Goal: Information Seeking & Learning: Learn about a topic

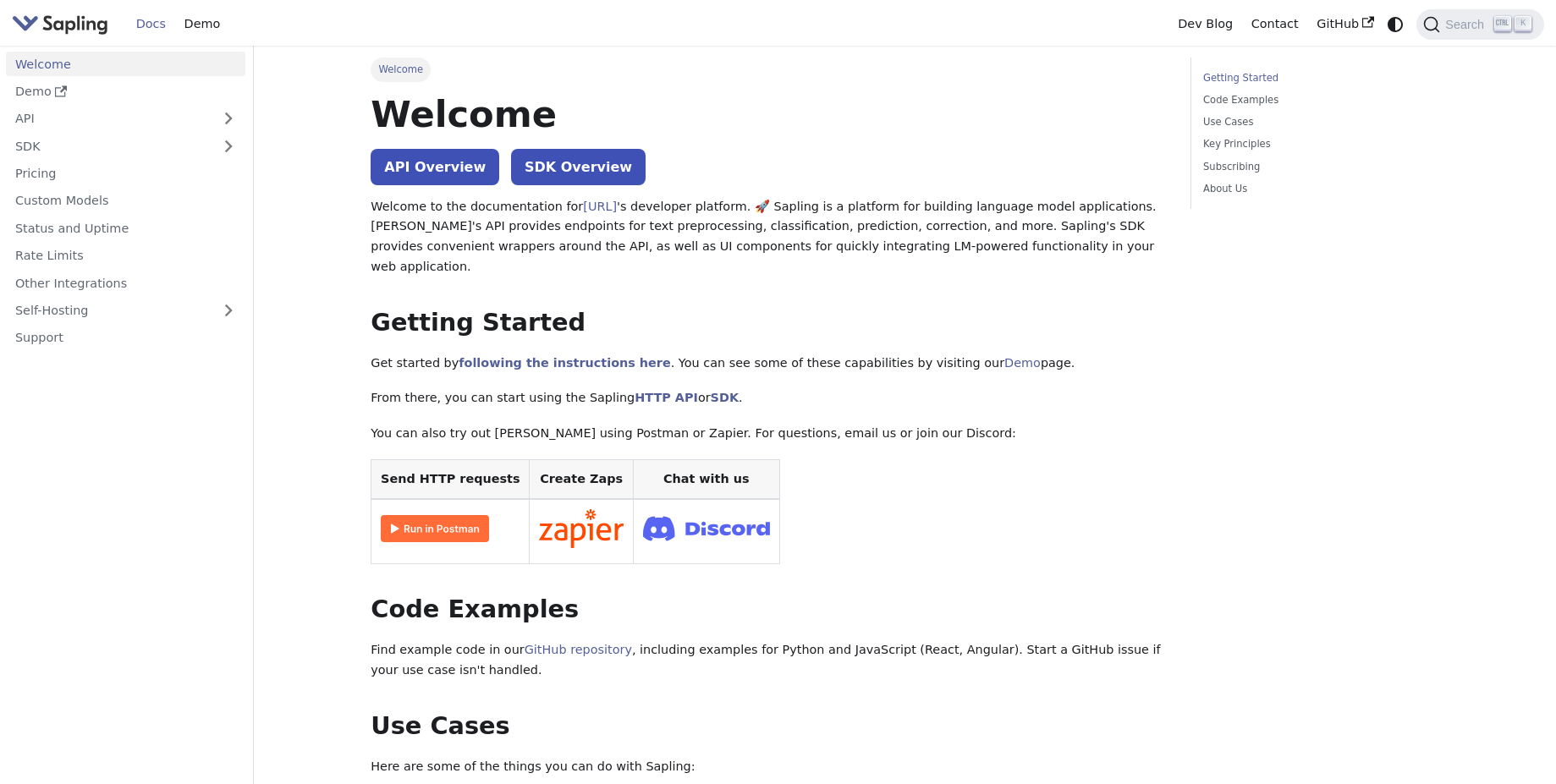
click at [172, 149] on link "SDK" at bounding box center [108, 146] width 205 height 25
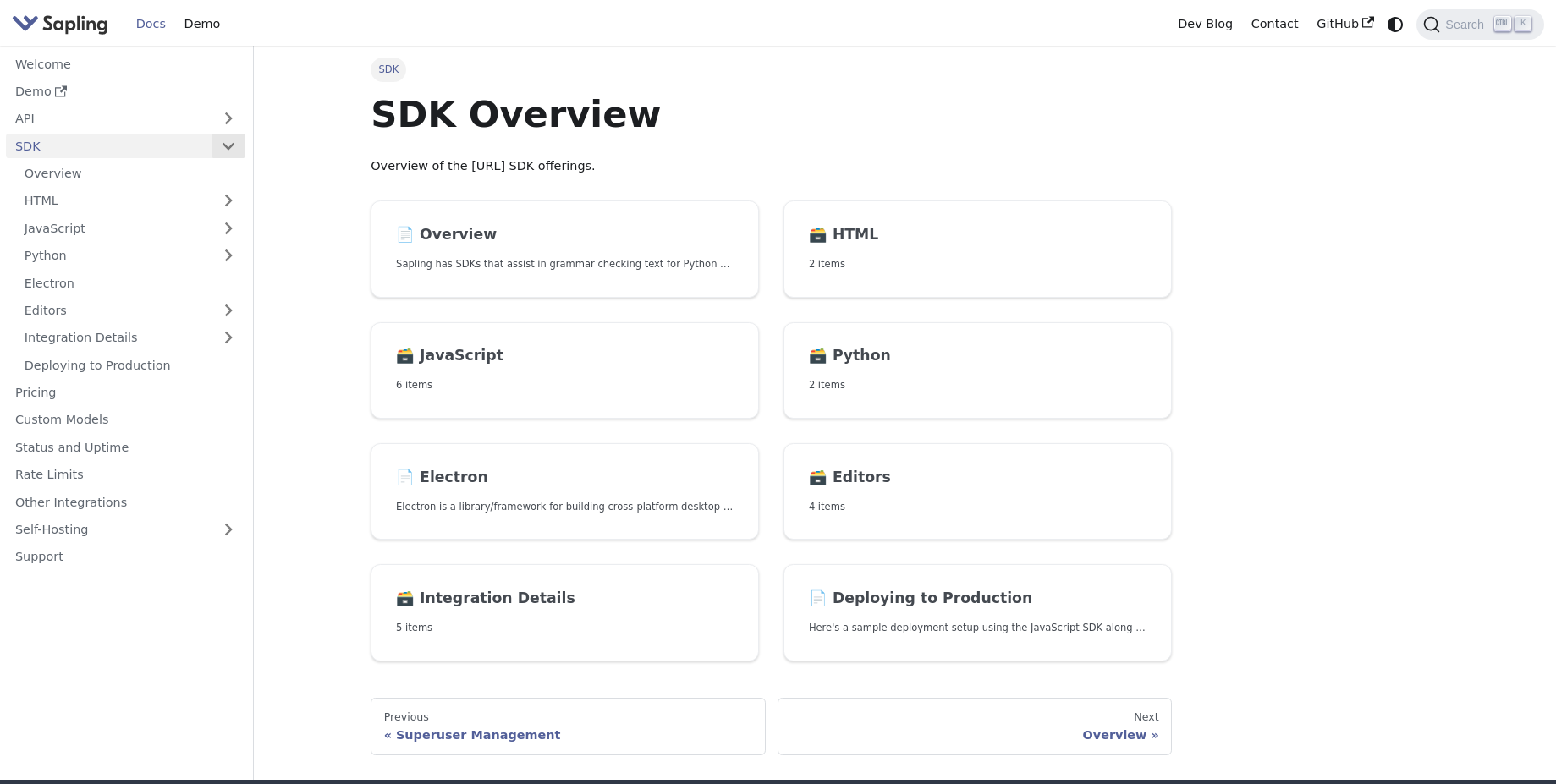
click at [226, 147] on button "Collapse sidebar category 'SDK'" at bounding box center [228, 146] width 34 height 25
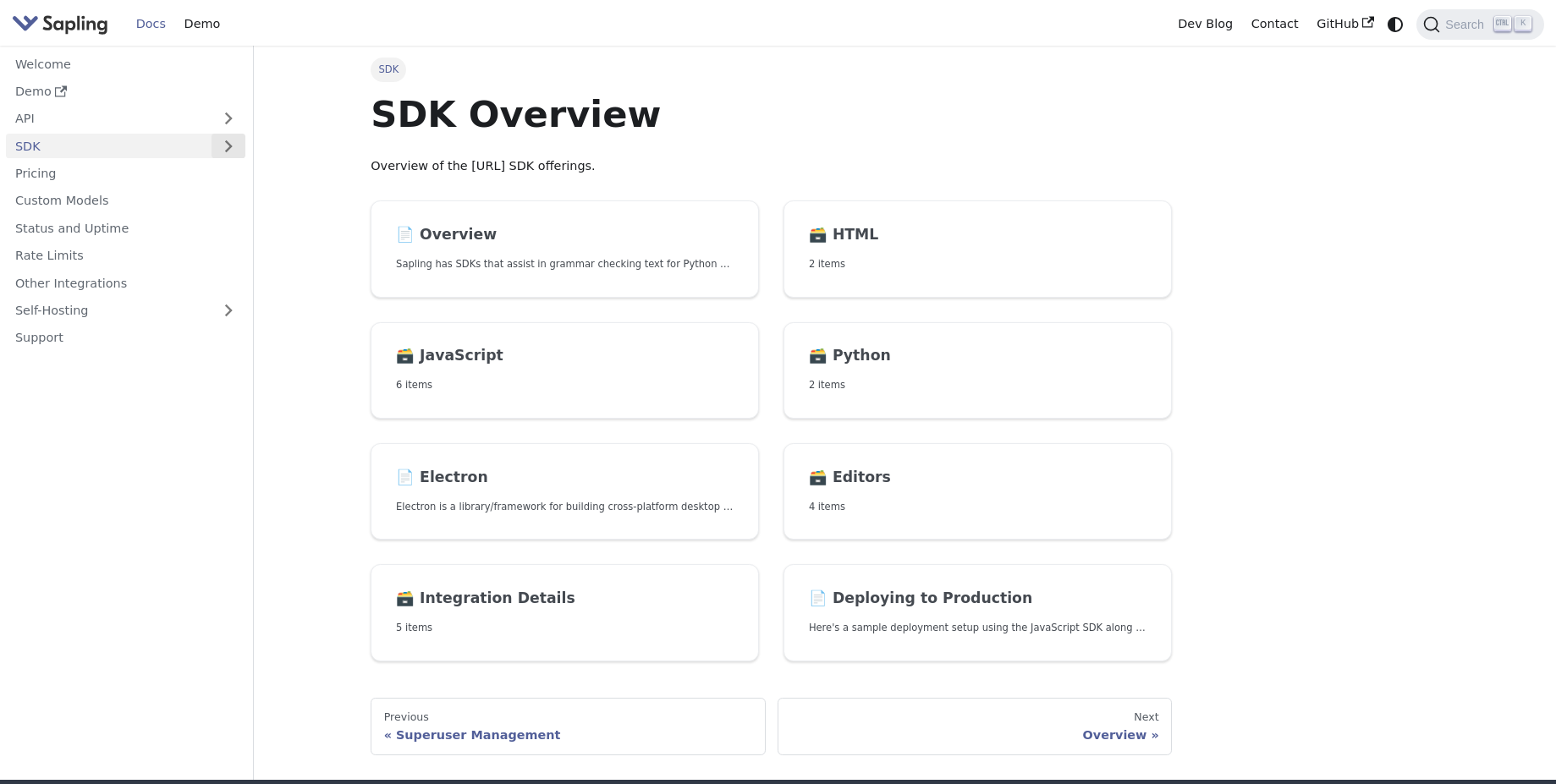
click at [226, 147] on button "Expand sidebar category 'SDK'" at bounding box center [228, 146] width 34 height 25
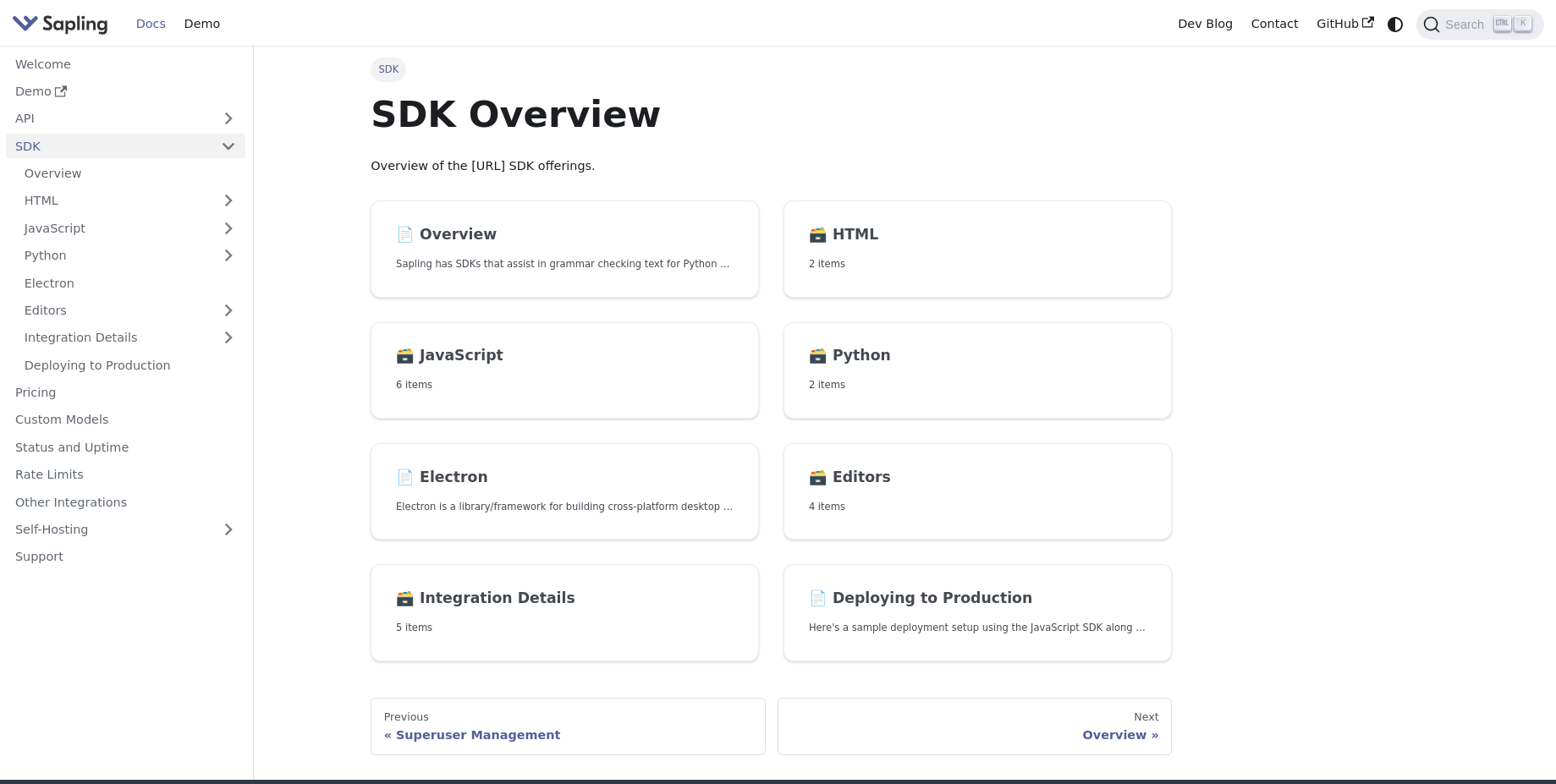
click at [183, 653] on nav "Welcome Demo API SDK Overview HTML JavaScript Python Electron Editors Integrati…" at bounding box center [127, 412] width 254 height 733
click at [220, 532] on link "Self-Hosting" at bounding box center [125, 529] width 239 height 25
click at [223, 530] on link "Self-Hosting" at bounding box center [125, 529] width 239 height 25
click at [130, 130] on link "API" at bounding box center [108, 118] width 205 height 25
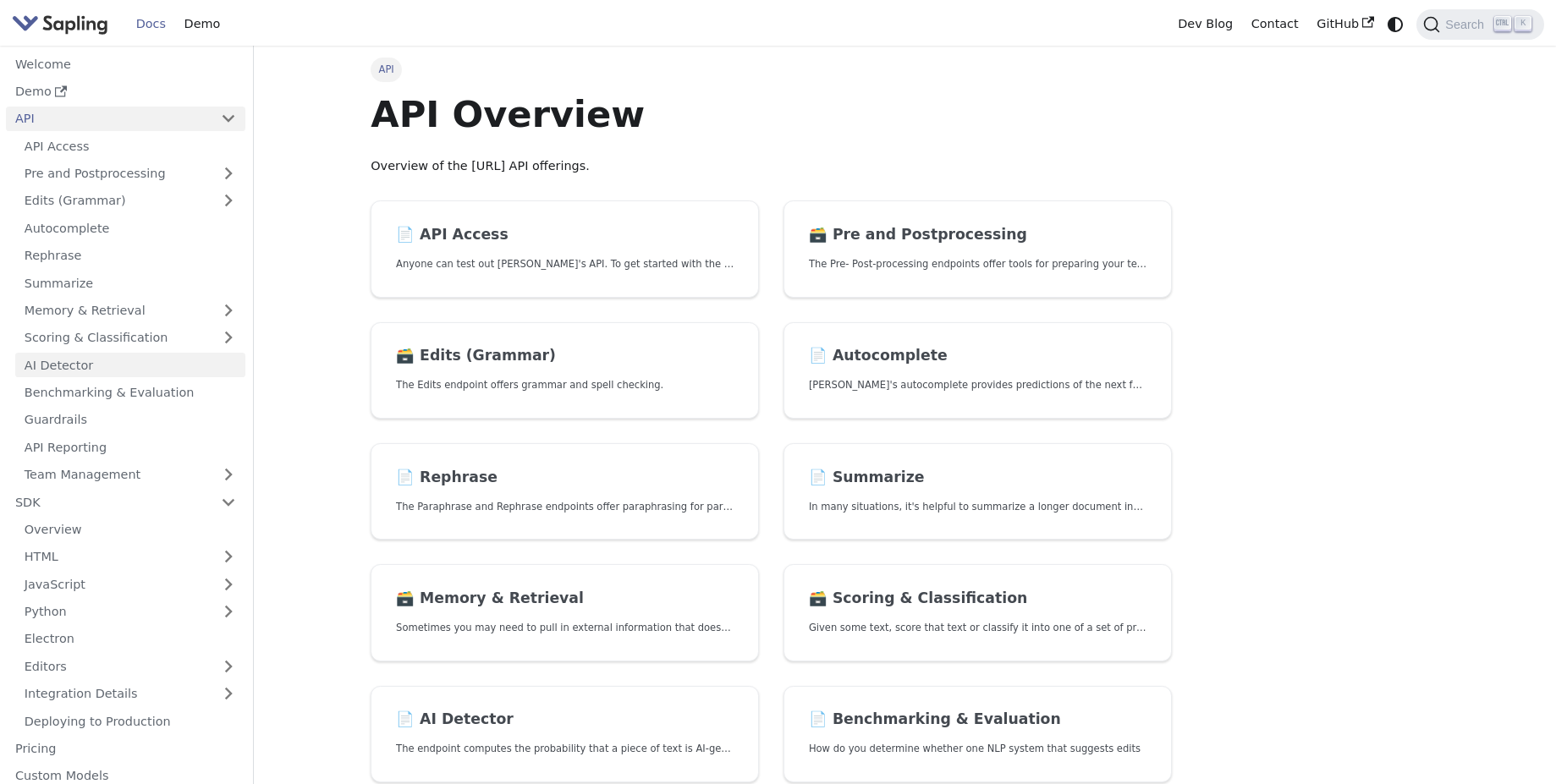
click at [116, 366] on link "AI Detector" at bounding box center [130, 365] width 230 height 25
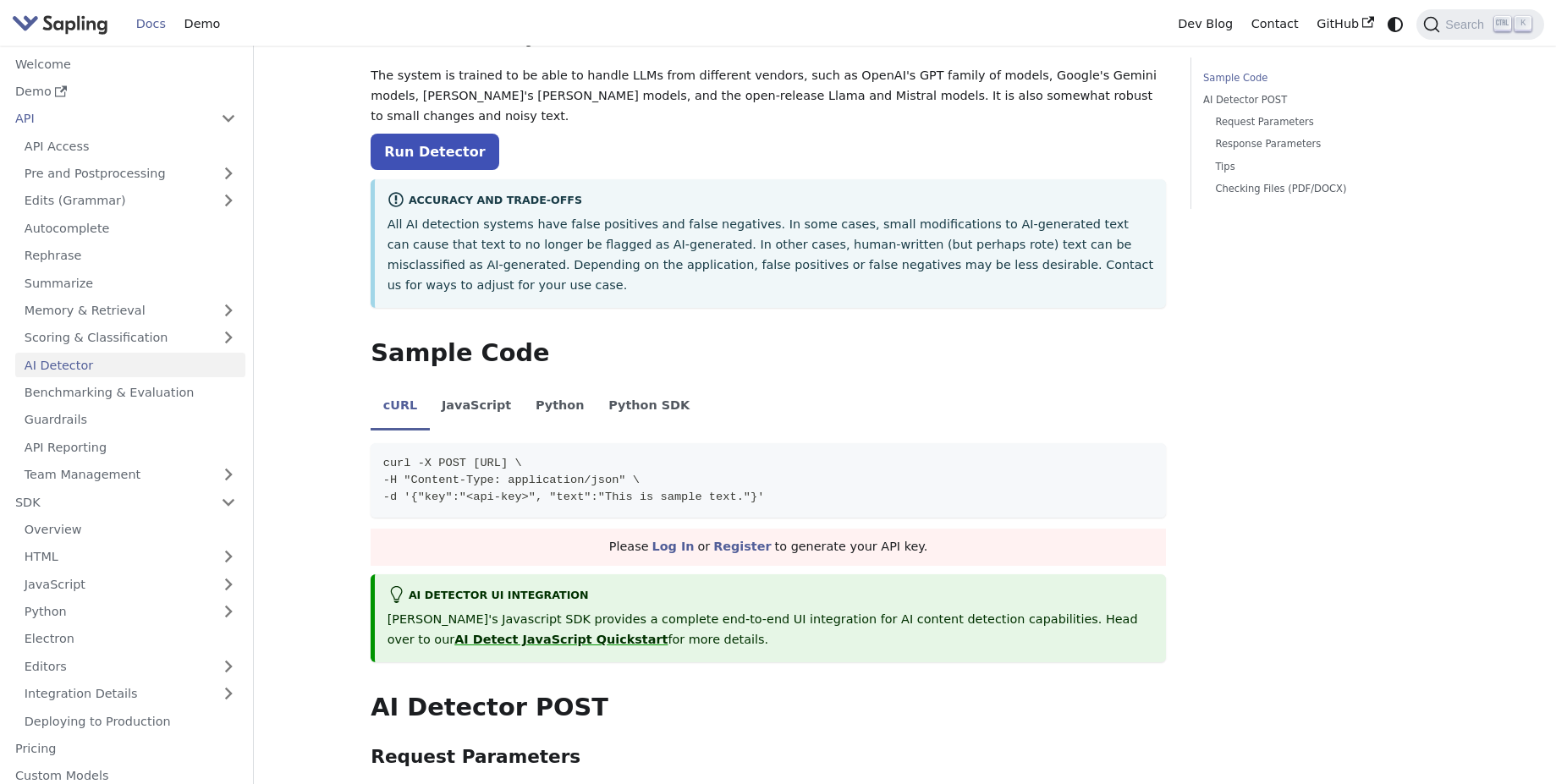
scroll to position [101, 0]
